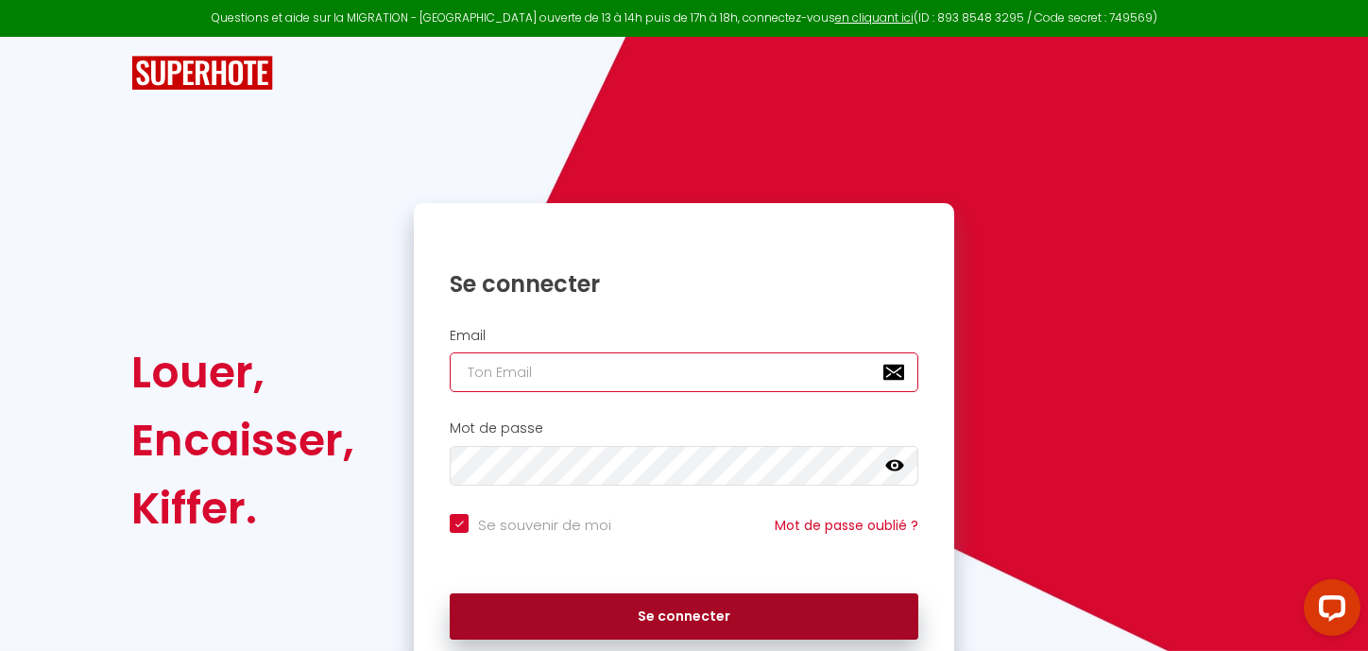
type input "[EMAIL_ADDRESS][DOMAIN_NAME]"
click at [649, 612] on button "Se connecter" at bounding box center [684, 616] width 468 height 47
checkbox input "true"
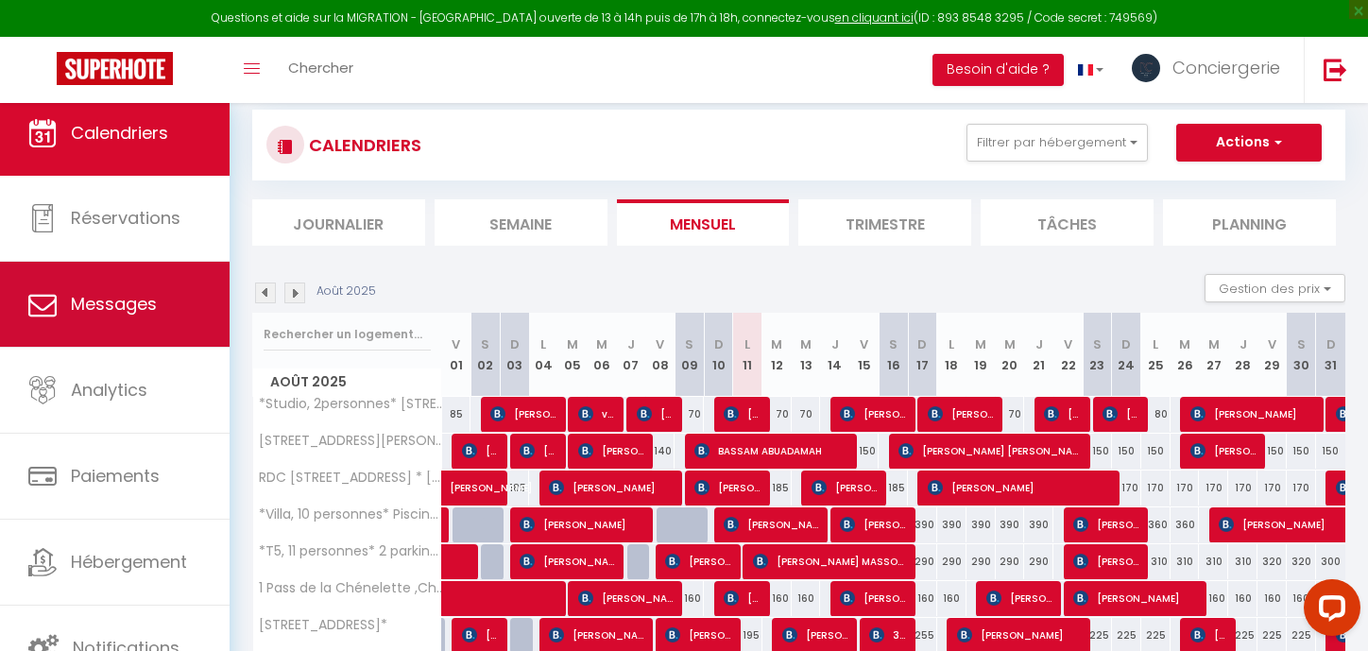
scroll to position [16, 0]
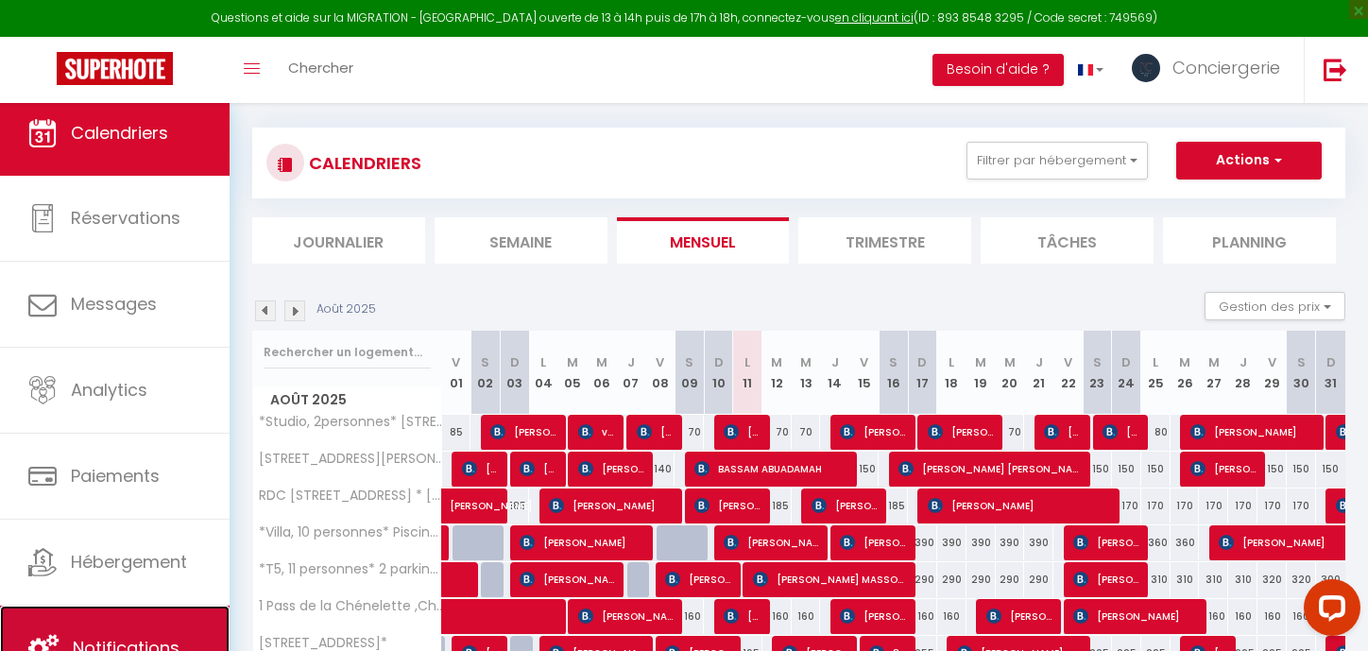
click at [162, 634] on link "Notifications" at bounding box center [115, 647] width 230 height 85
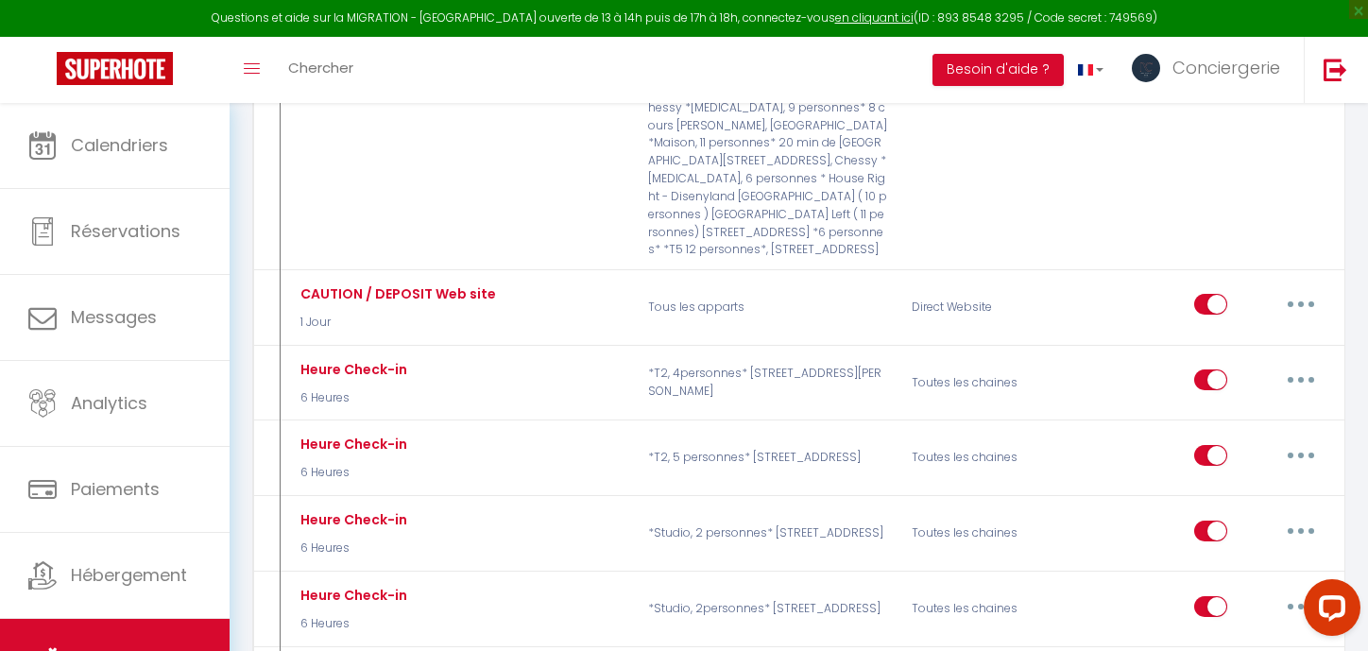
scroll to position [7222, 0]
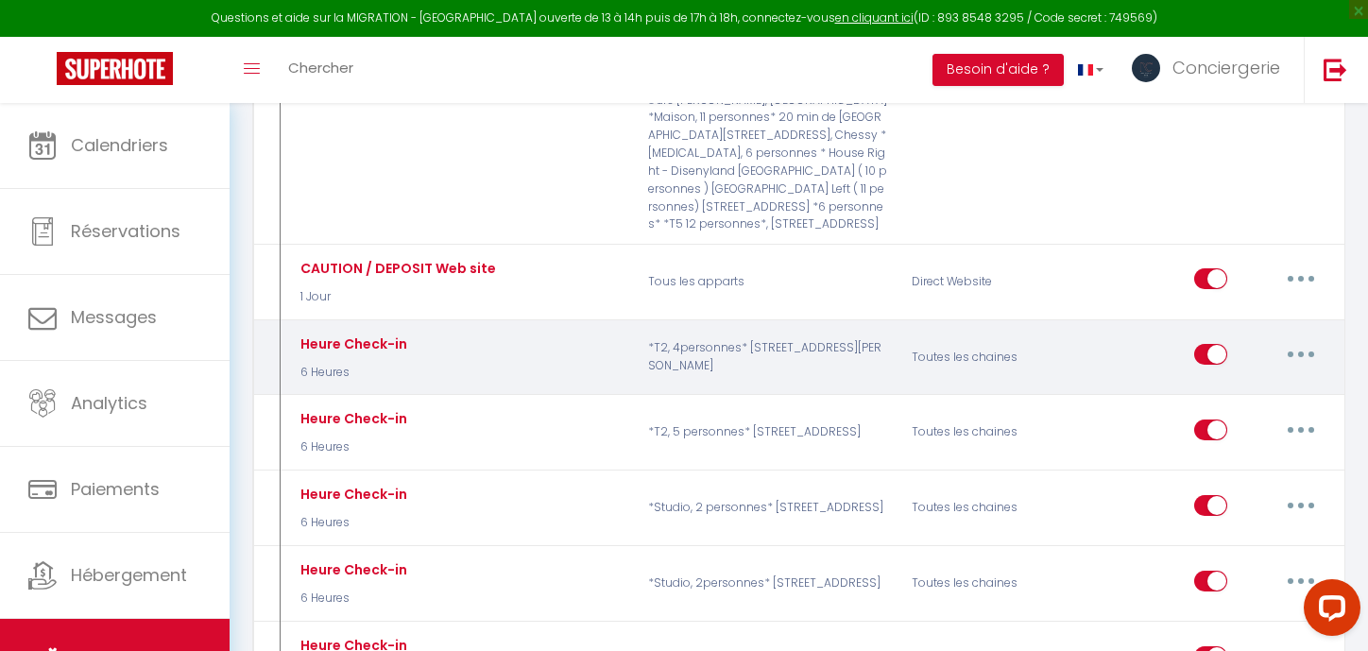
click at [1301, 339] on button "button" at bounding box center [1300, 354] width 53 height 30
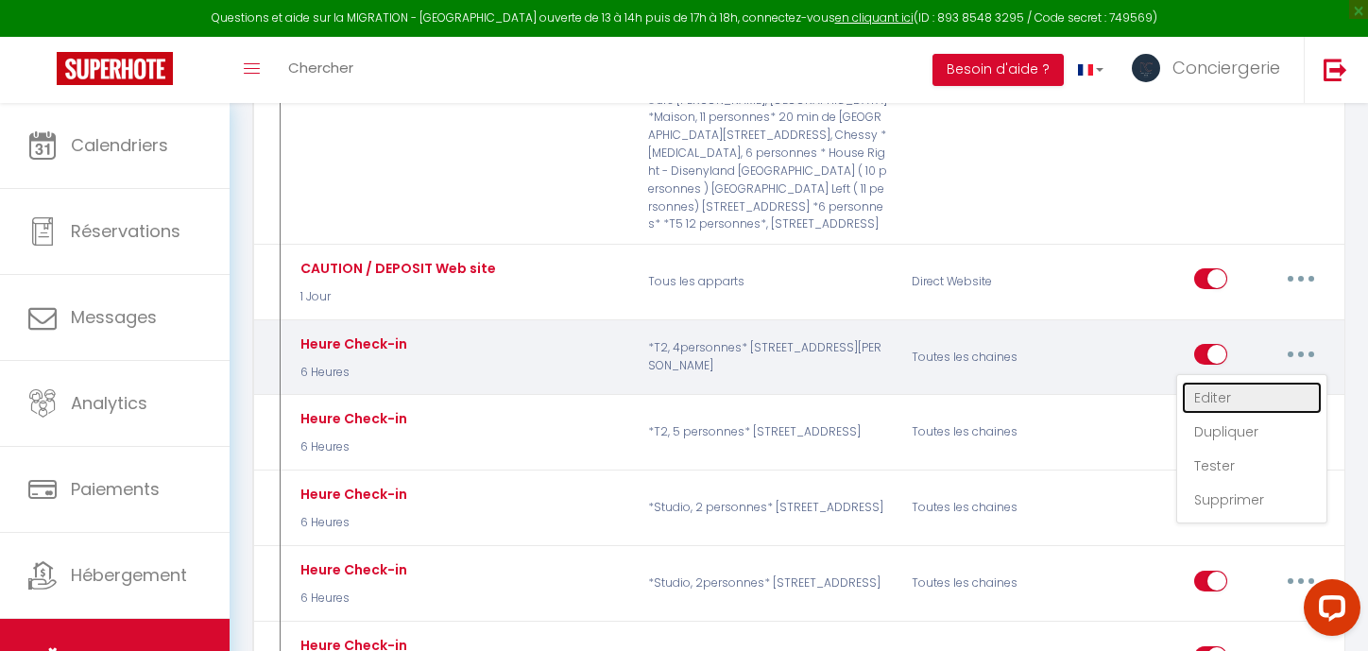
click at [1223, 382] on link "Editer" at bounding box center [1252, 398] width 140 height 32
type input "Heure Check-in"
select select "6 Heures"
select select "if_booking_is_paid"
checkbox input "true"
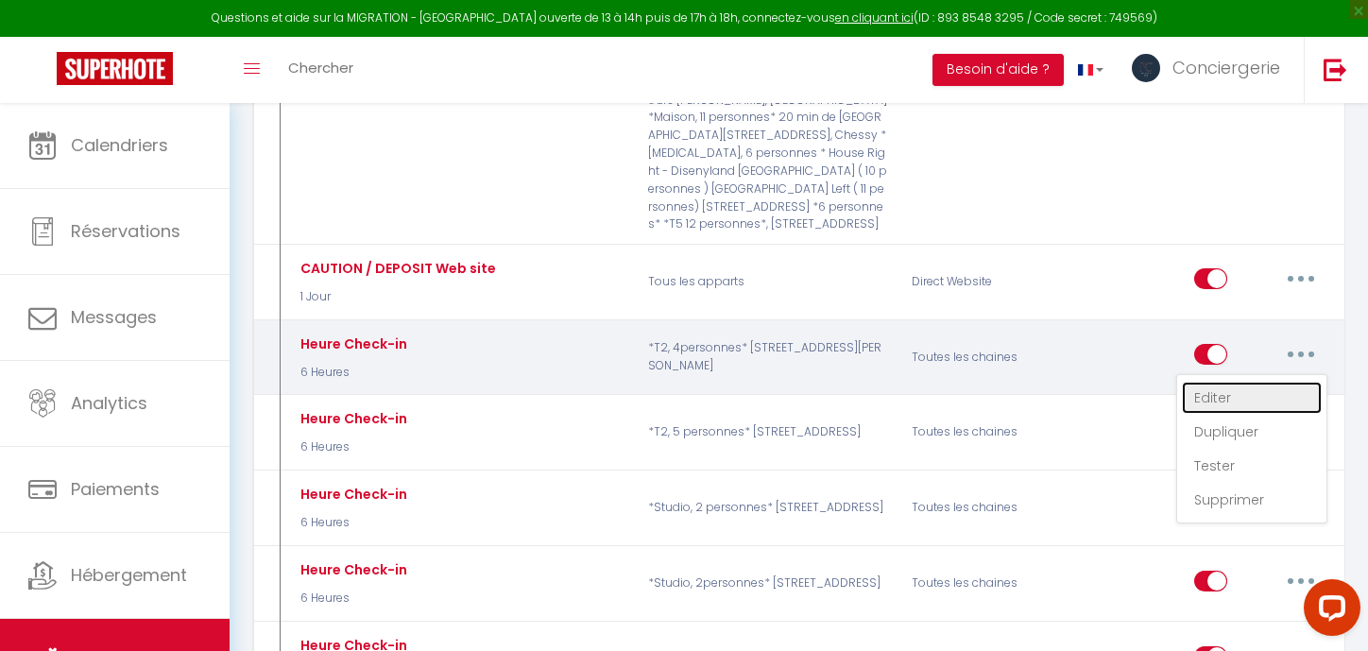
checkbox input "false"
radio input "true"
type input "Procédure pour le Checkin - [RENTAL:NAME]"
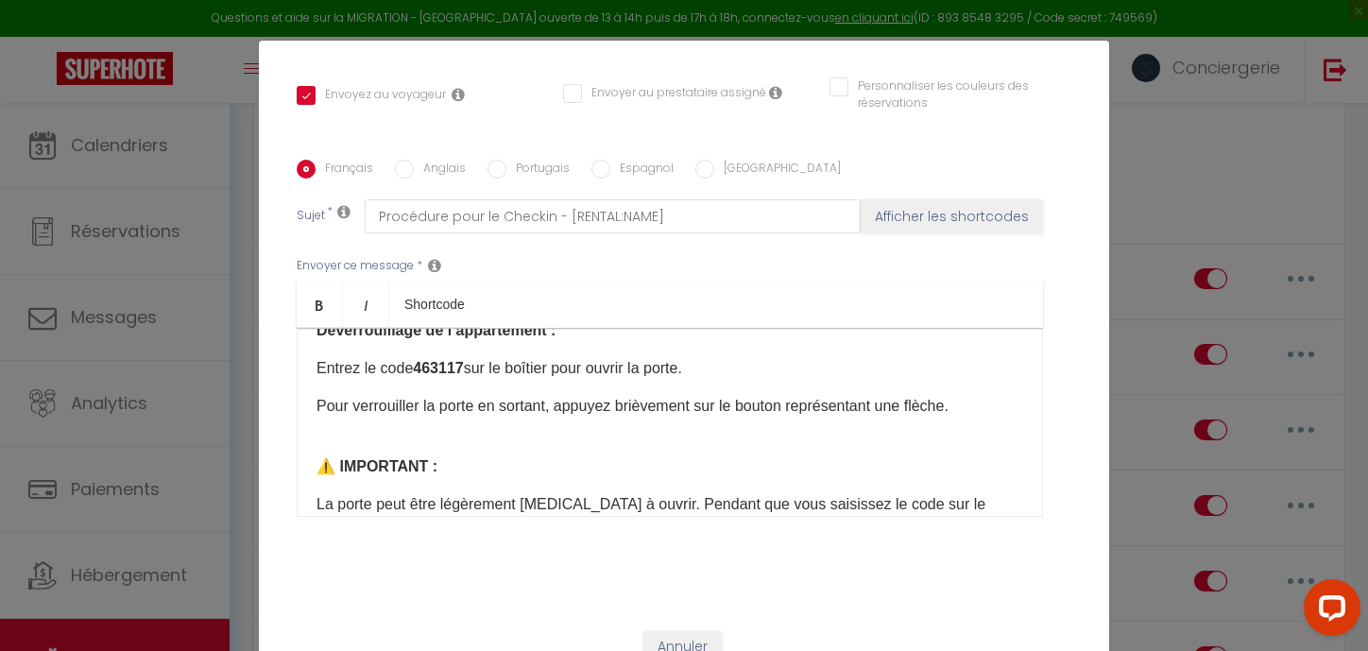
scroll to position [534, 0]
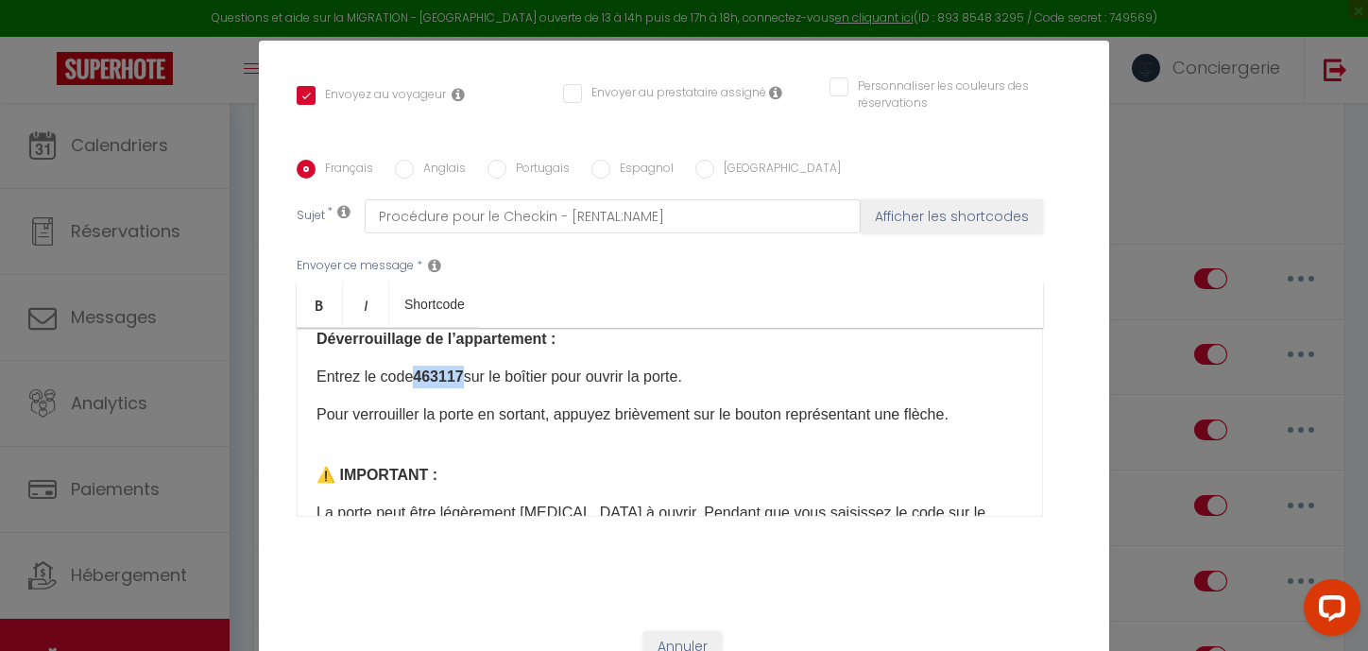
drag, startPoint x: 469, startPoint y: 353, endPoint x: 420, endPoint y: 352, distance: 49.1
click at [420, 368] on b "463117" at bounding box center [438, 376] width 50 height 16
click at [520, 369] on div "📩 Accès à votre appartement – Codes et instructions Bonjour [GUEST:FIRST_NAME],…" at bounding box center [670, 422] width 746 height 189
click at [463, 368] on b "463117" at bounding box center [438, 376] width 50 height 16
click at [471, 366] on p "Entrez le code 463117 sur le boîtier pour ouvrir la porte." at bounding box center [669, 377] width 706 height 23
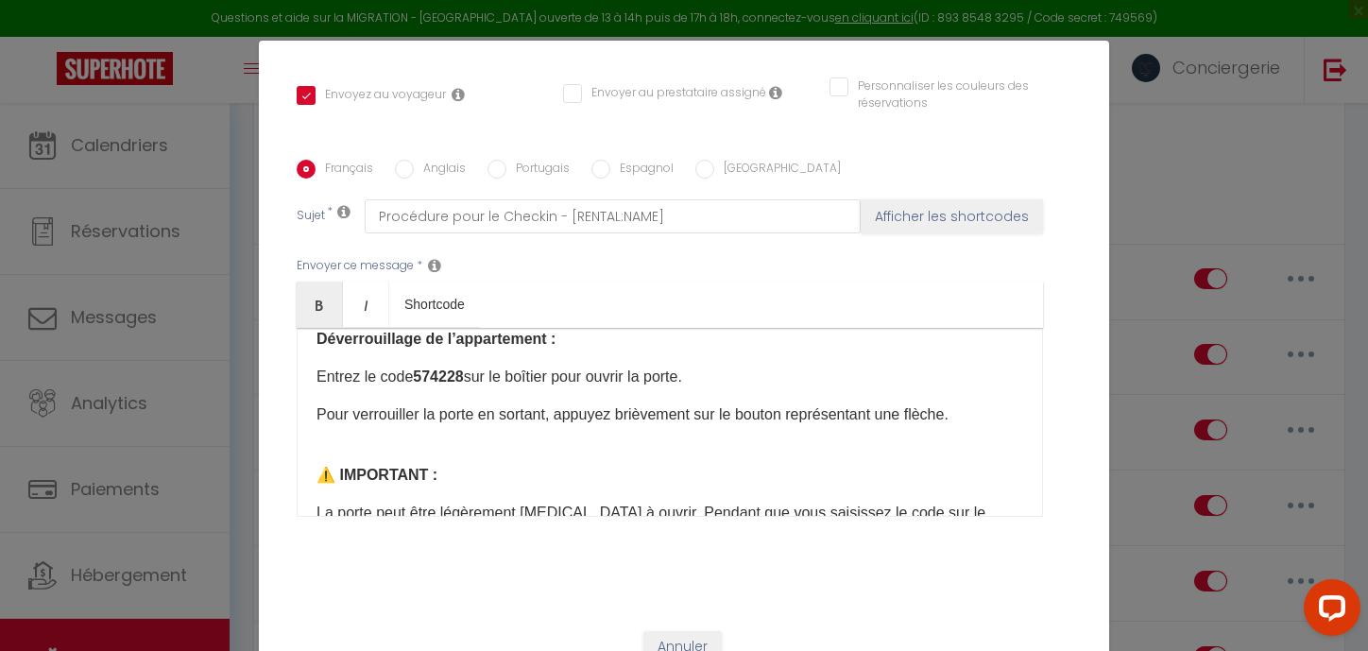
click at [420, 368] on b "574228" at bounding box center [438, 376] width 50 height 16
click at [463, 368] on b "574228" at bounding box center [438, 376] width 50 height 16
drag, startPoint x: 422, startPoint y: 351, endPoint x: 468, endPoint y: 356, distance: 46.5
click at [463, 368] on b "574228" at bounding box center [438, 376] width 50 height 16
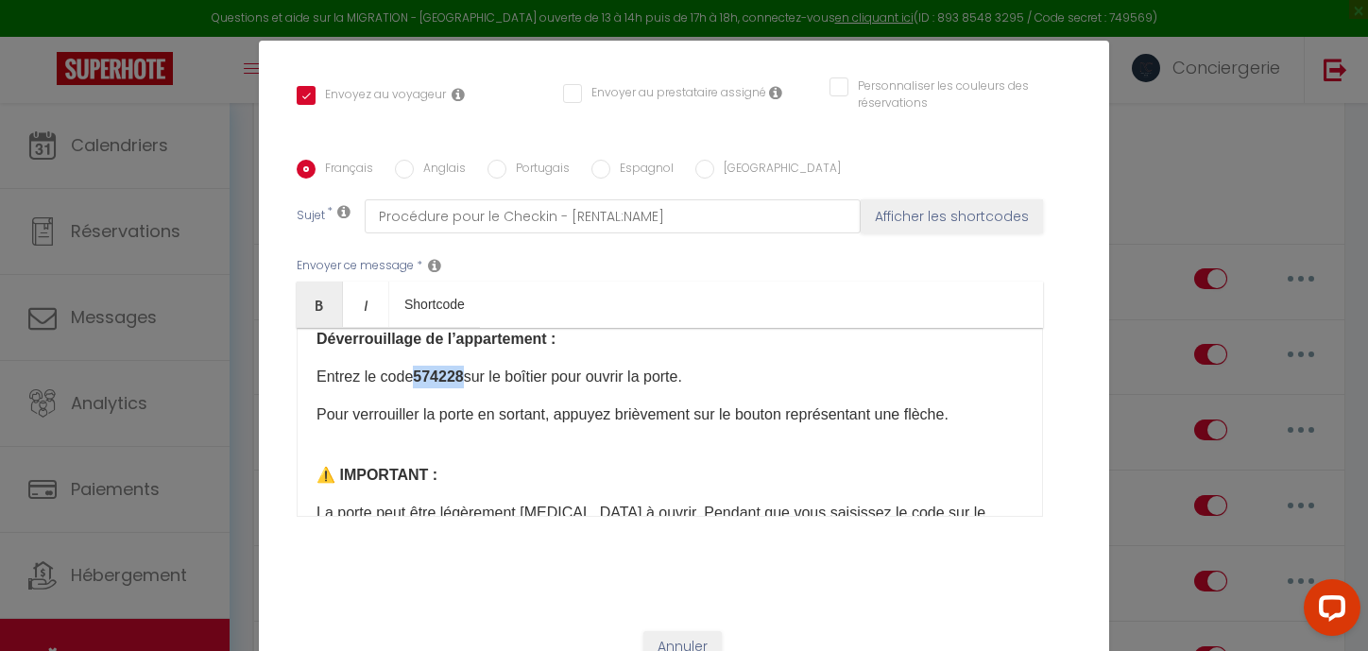
copy b "574228"
click at [576, 441] on p "⚠️ IMPORTANT :" at bounding box center [669, 463] width 706 height 45
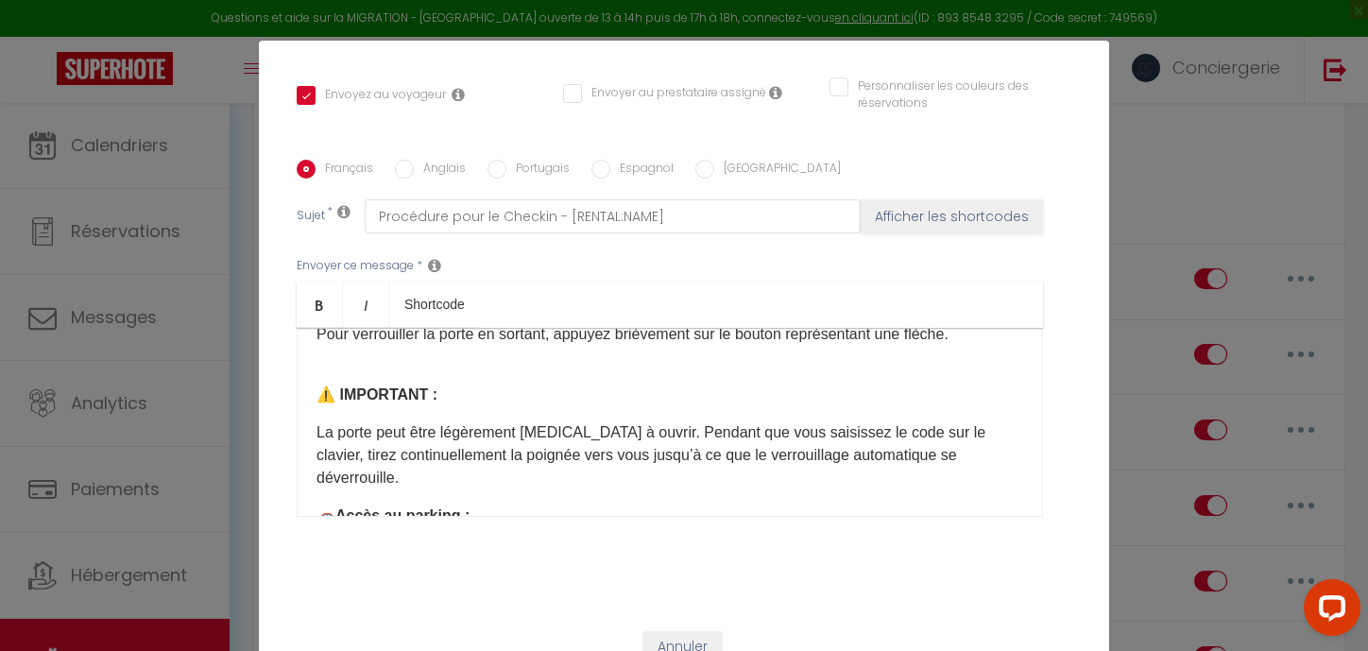
scroll to position [617, 0]
click at [403, 160] on input "Anglais" at bounding box center [404, 169] width 19 height 19
radio input "true"
checkbox input "true"
checkbox input "false"
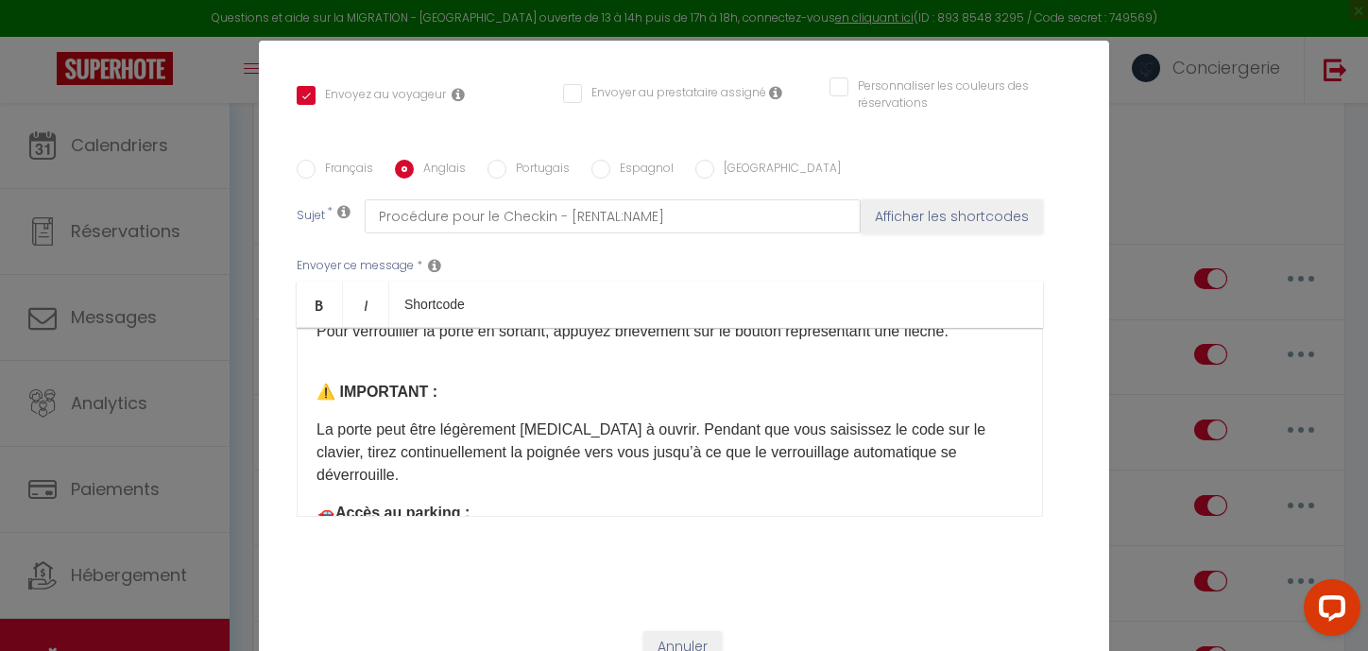
checkbox input "false"
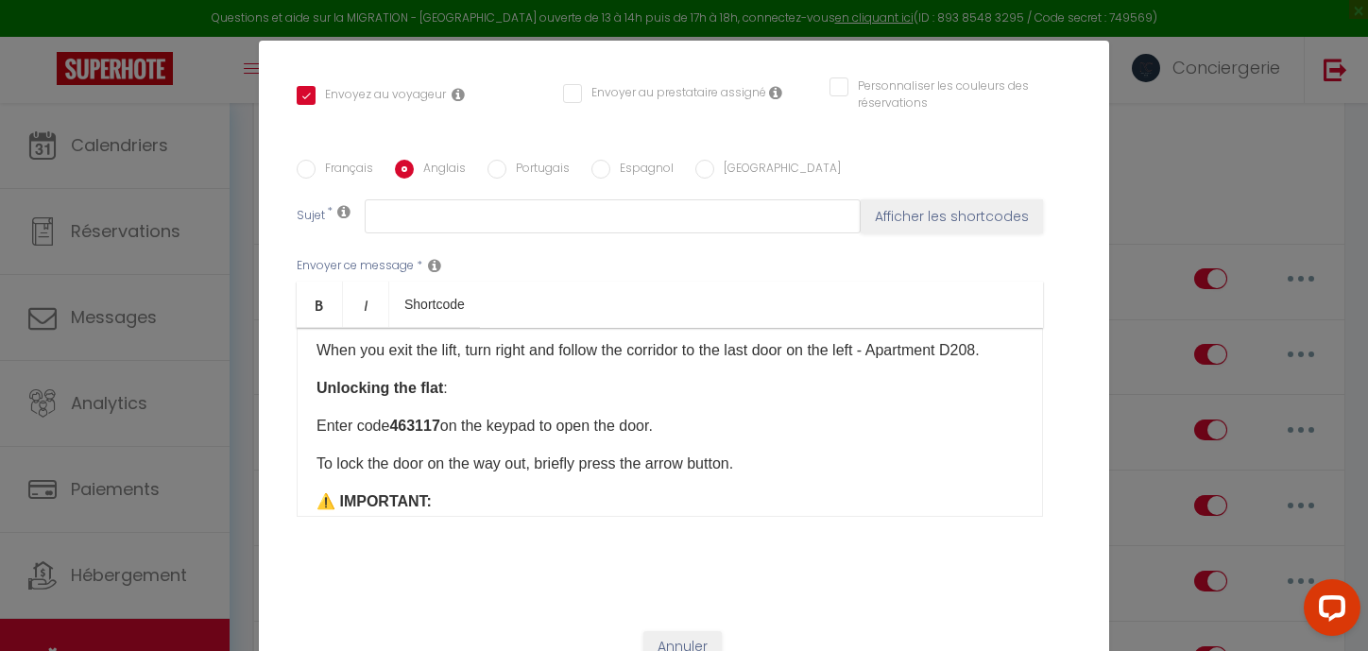
scroll to position [411, 0]
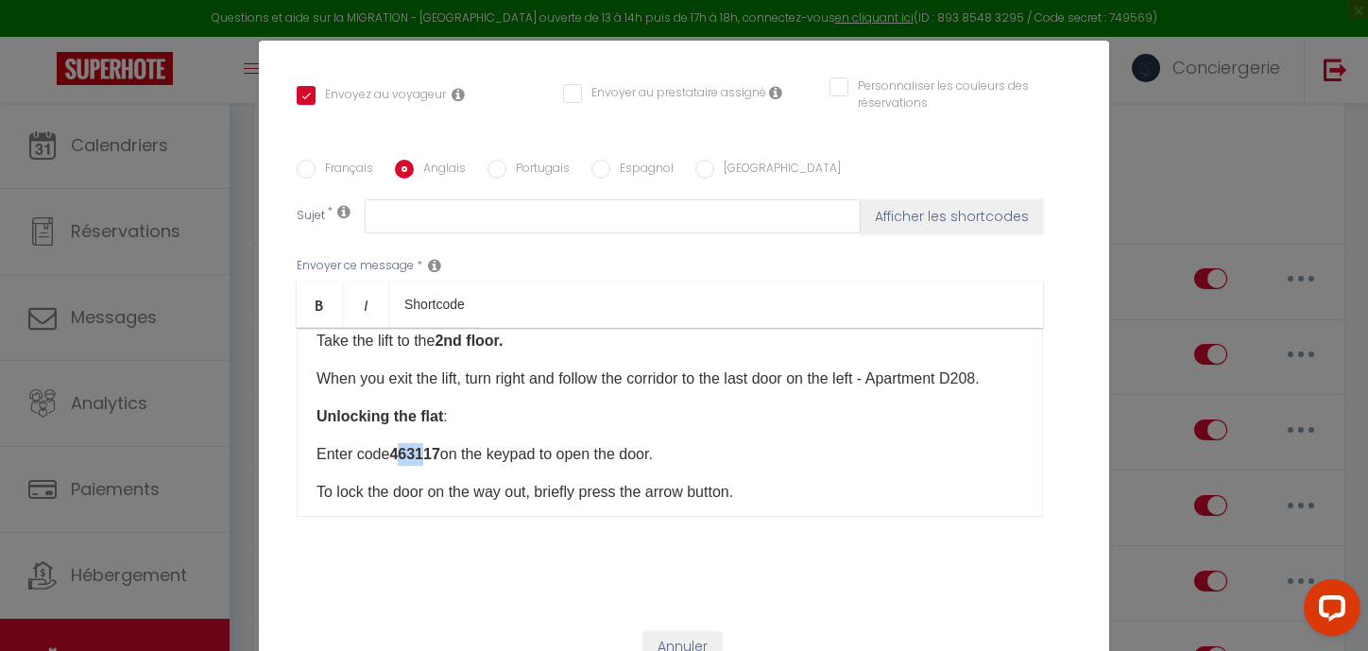
drag, startPoint x: 399, startPoint y: 407, endPoint x: 428, endPoint y: 407, distance: 29.3
click at [428, 446] on b "463117" at bounding box center [414, 454] width 50 height 16
drag, startPoint x: 395, startPoint y: 404, endPoint x: 447, endPoint y: 404, distance: 51.9
click at [447, 443] on p "Enter code 463117 on the keypad to open the door." at bounding box center [669, 454] width 706 height 23
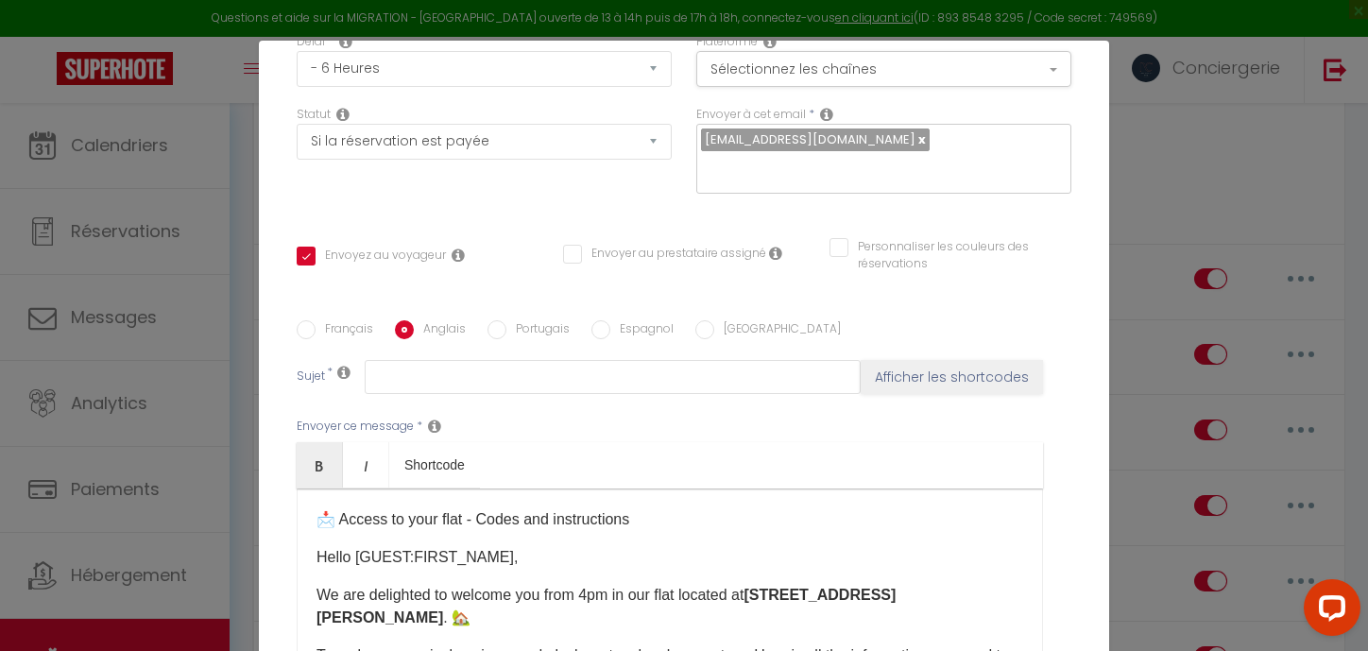
scroll to position [403, 0]
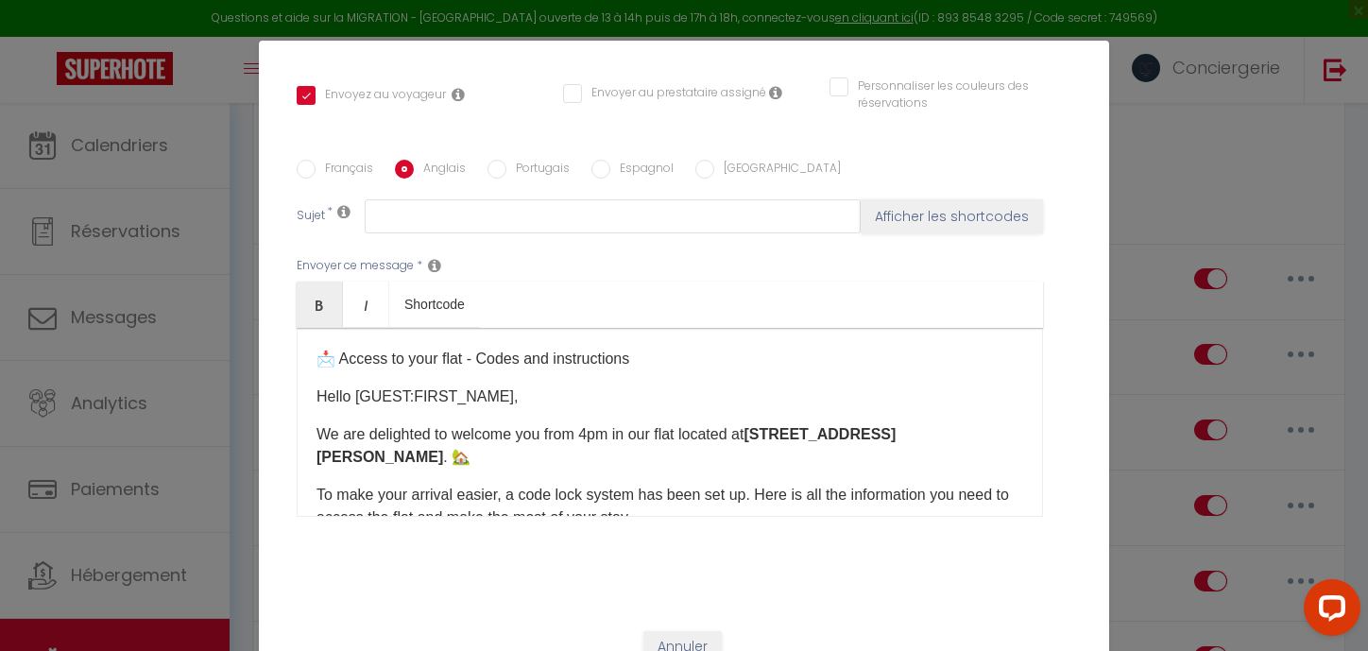
checkbox input "true"
checkbox input "false"
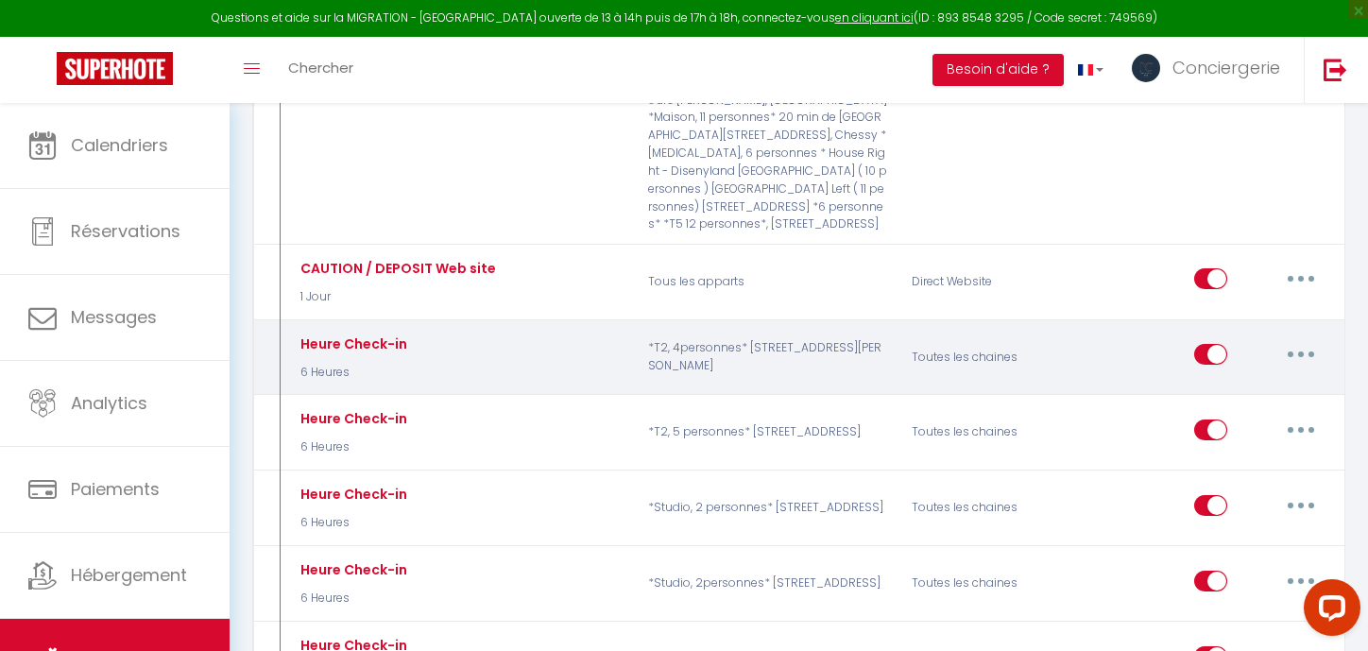
click at [1297, 339] on button "button" at bounding box center [1300, 354] width 53 height 30
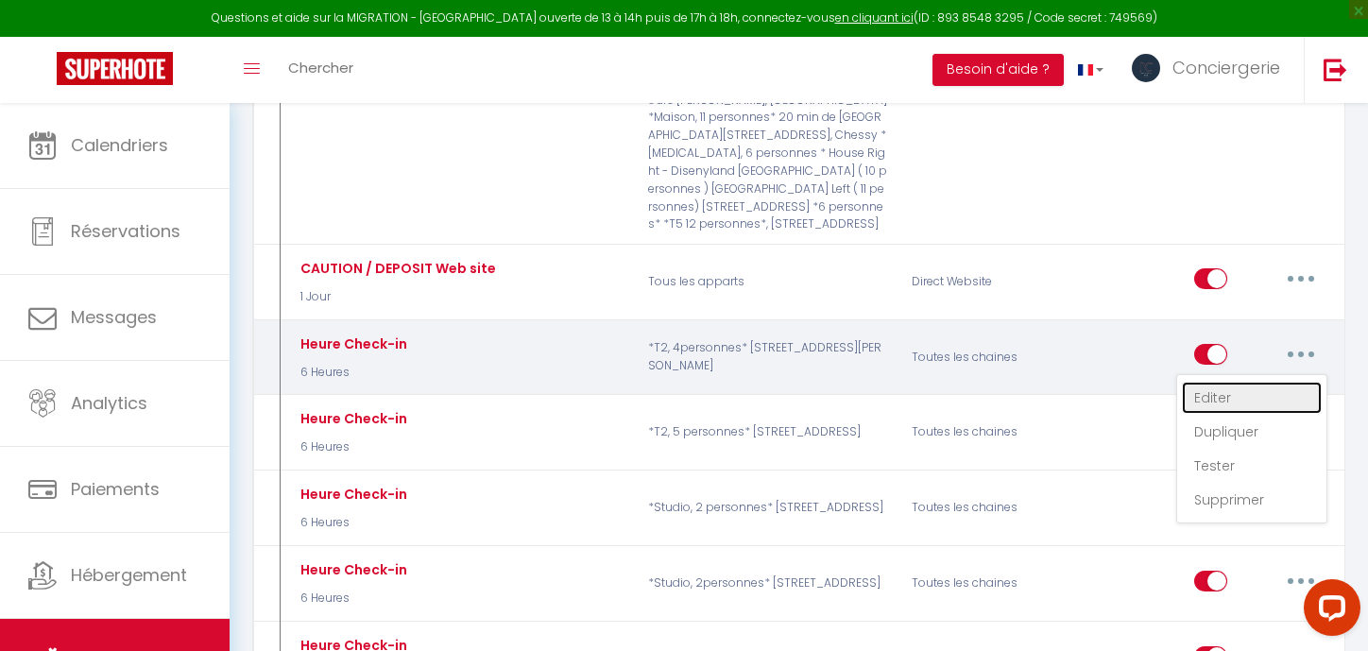
click at [1218, 382] on link "Editer" at bounding box center [1252, 398] width 140 height 32
type input "Heure Check-in"
select select "6 Heures"
select select "if_booking_is_paid"
checkbox input "true"
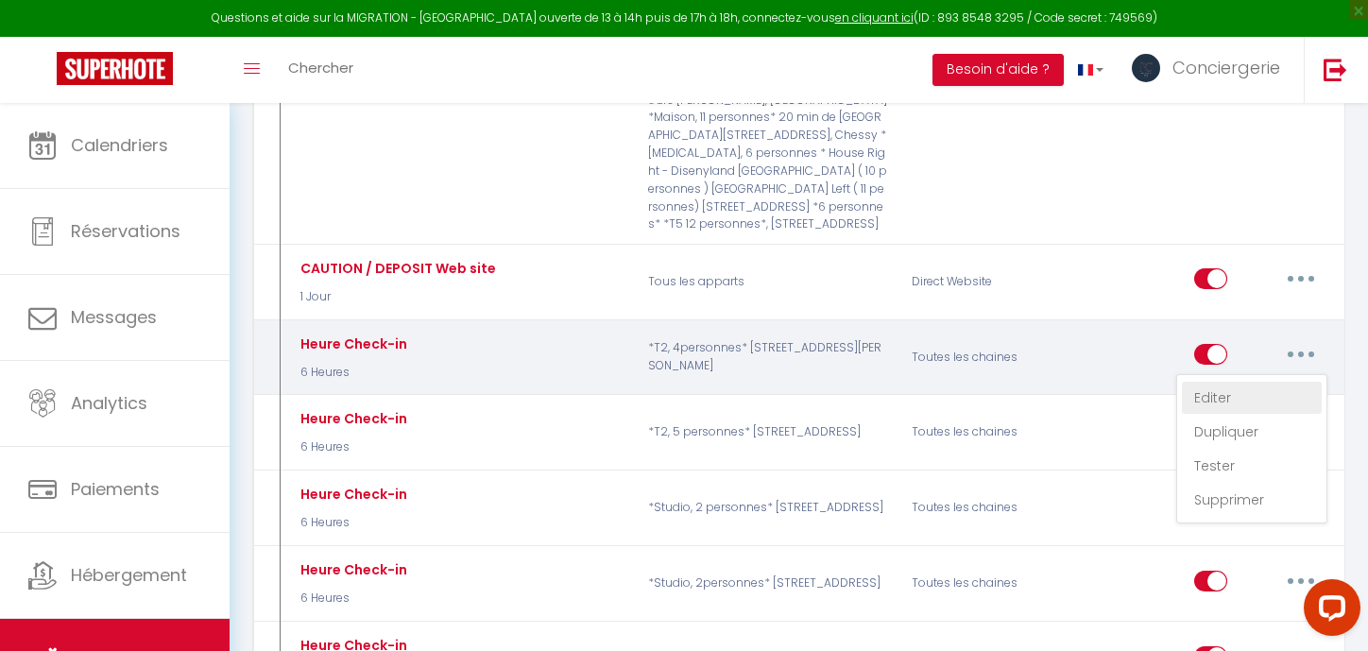
checkbox input "false"
radio input "true"
type input "Procédure pour le Checkin - [RENTAL:NAME]"
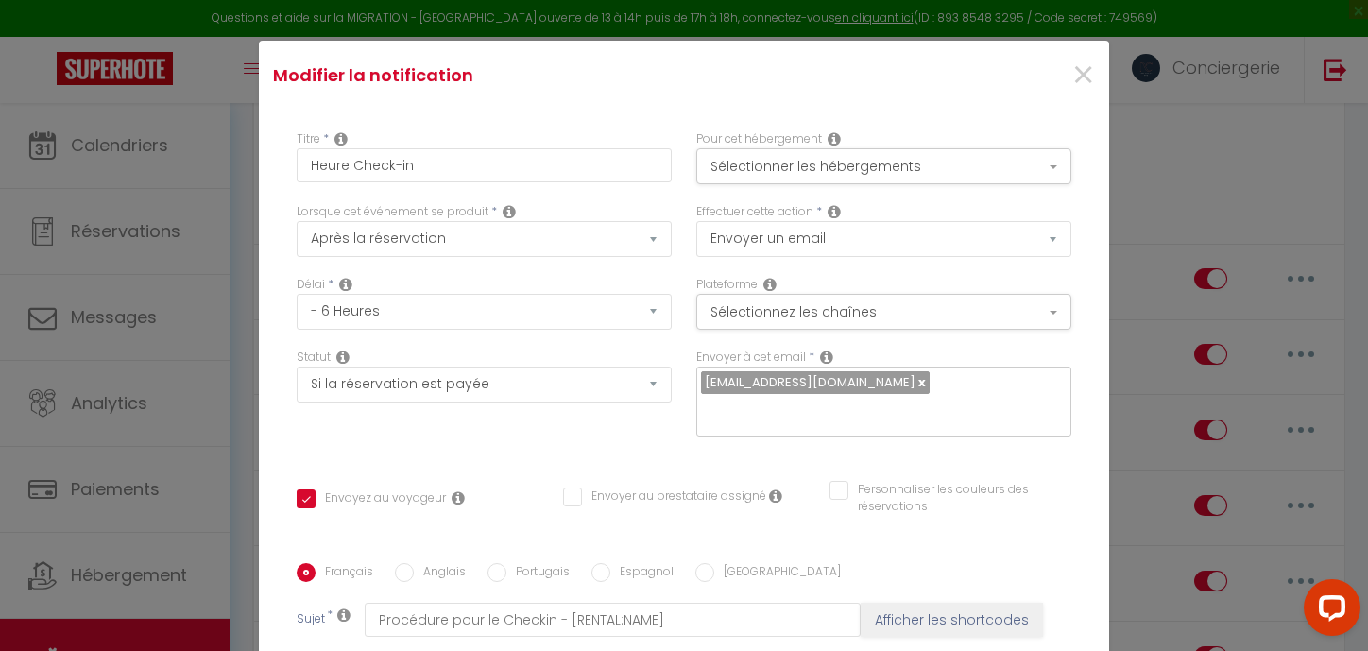
scroll to position [526, 0]
click at [413, 563] on input "Anglais" at bounding box center [404, 572] width 19 height 19
radio input "true"
checkbox input "true"
checkbox input "false"
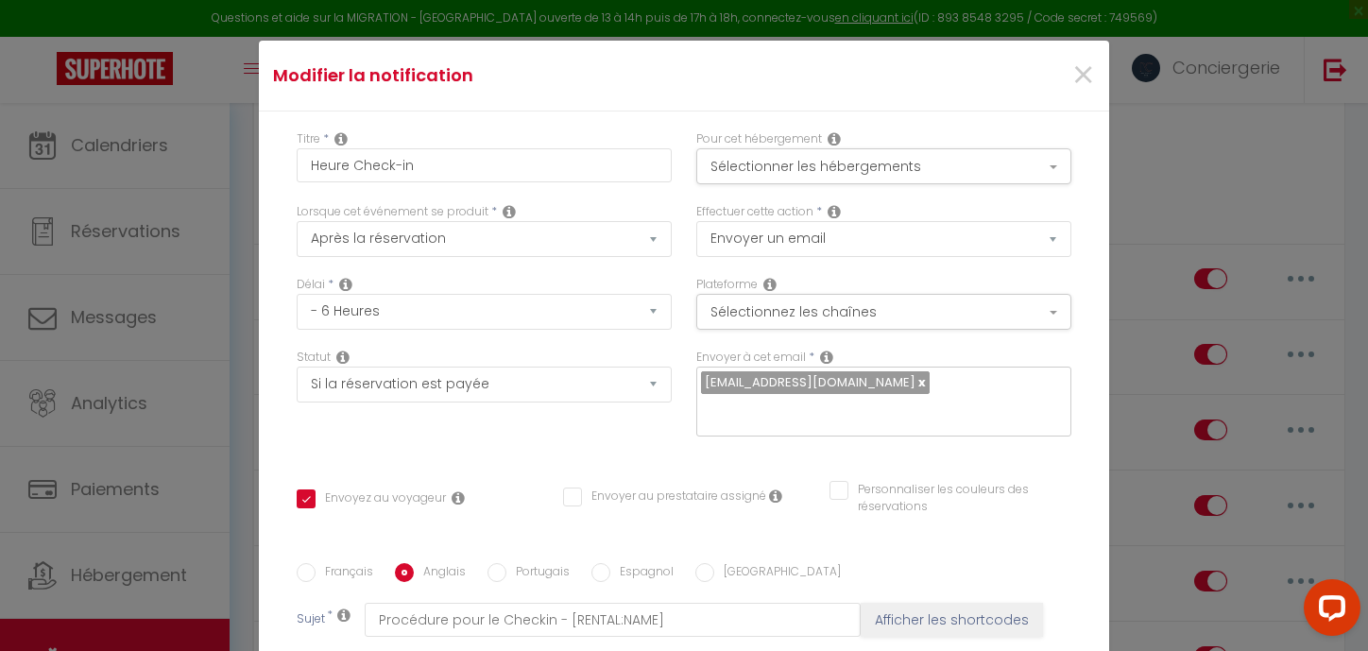
checkbox input "false"
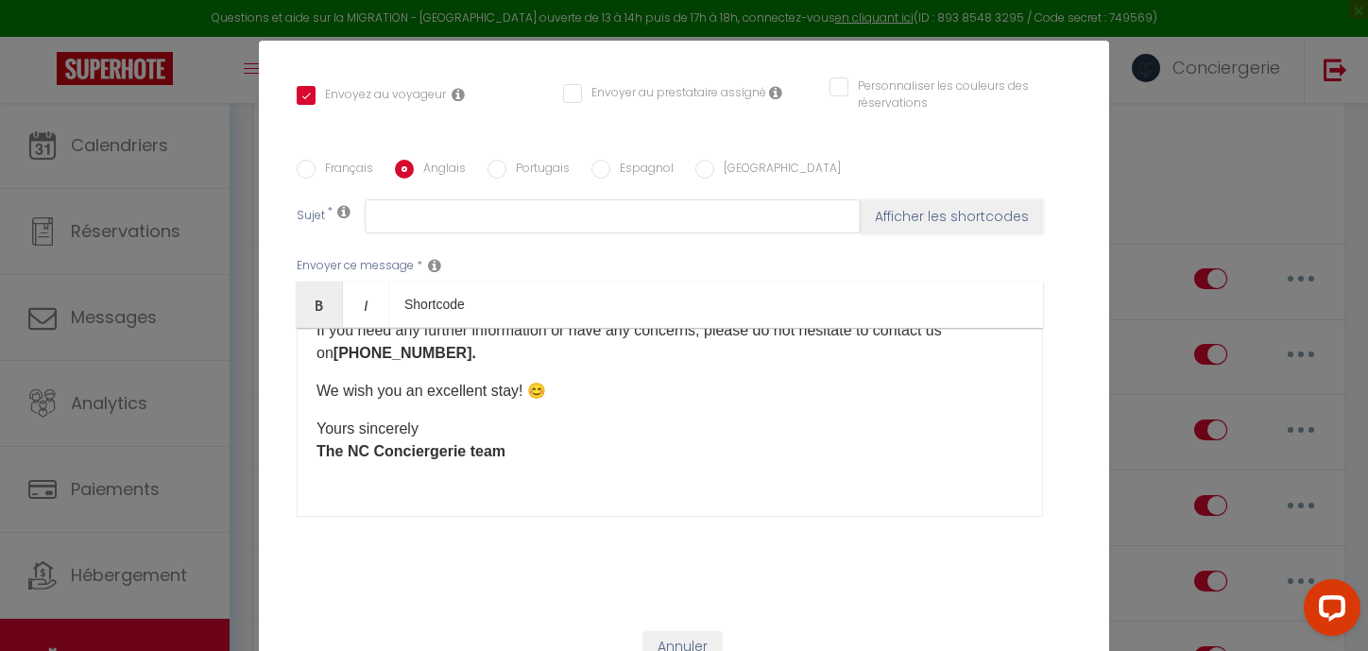
checkbox input "true"
checkbox input "false"
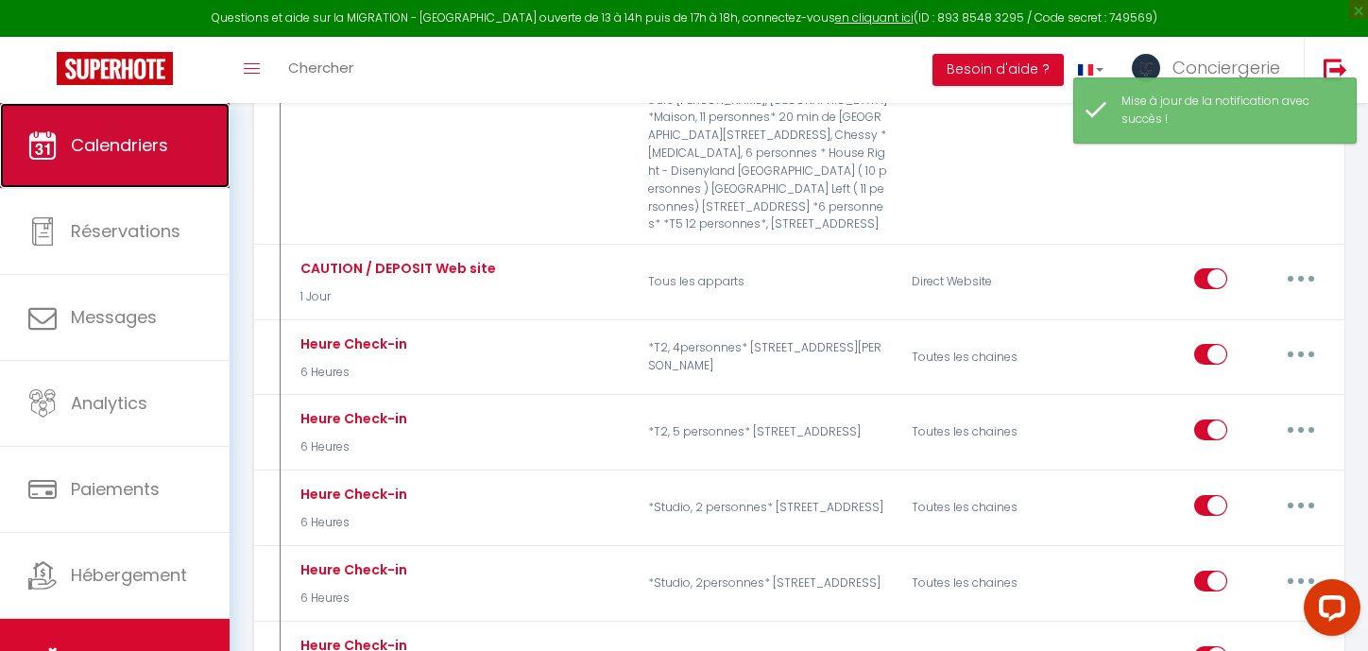
click at [136, 137] on span "Calendriers" at bounding box center [119, 145] width 97 height 24
